Goal: Task Accomplishment & Management: Manage account settings

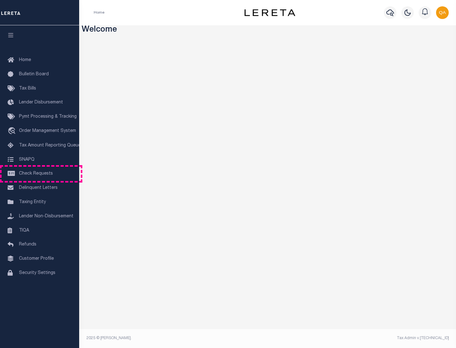
click at [40, 174] on span "Check Requests" at bounding box center [36, 174] width 34 height 4
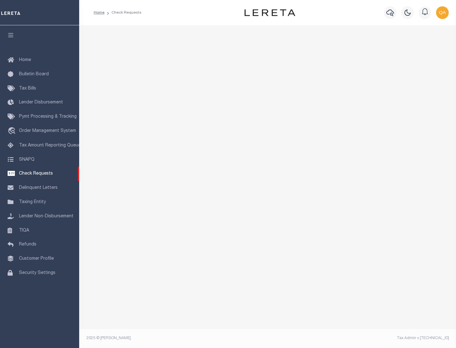
select select "50"
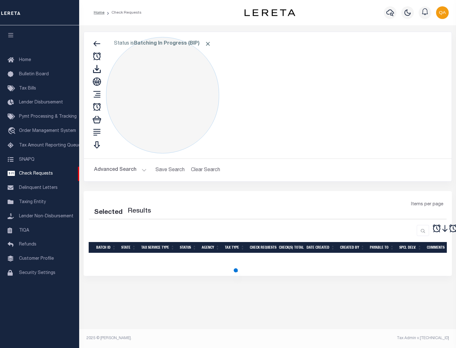
select select "50"
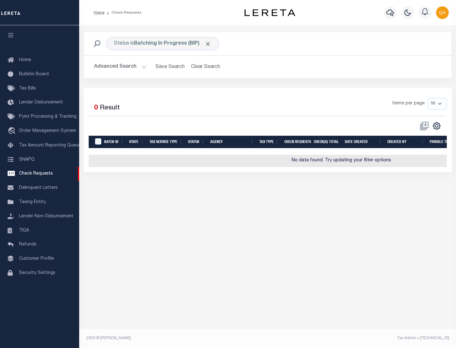
click at [208, 44] on span "Click to Remove" at bounding box center [208, 44] width 7 height 7
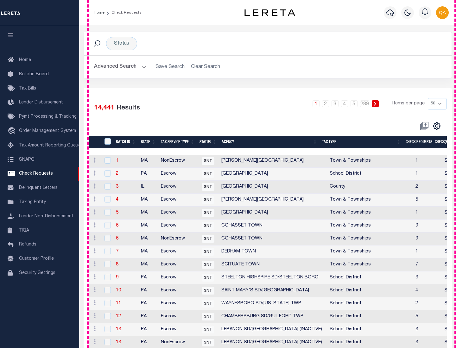
scroll to position [305, 0]
